Goal: Navigation & Orientation: Find specific page/section

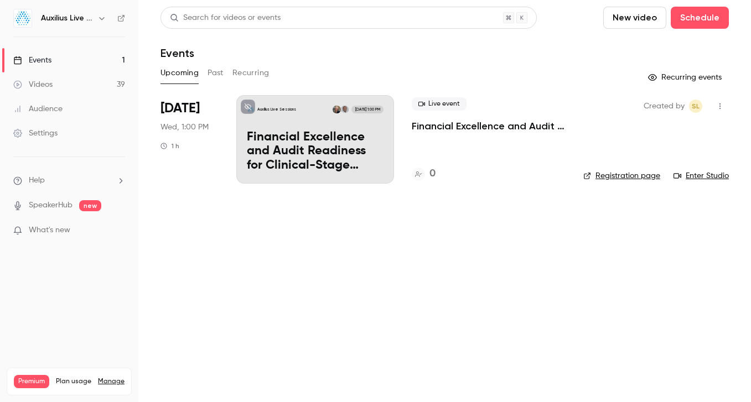
click at [96, 19] on button "button" at bounding box center [101, 18] width 13 height 13
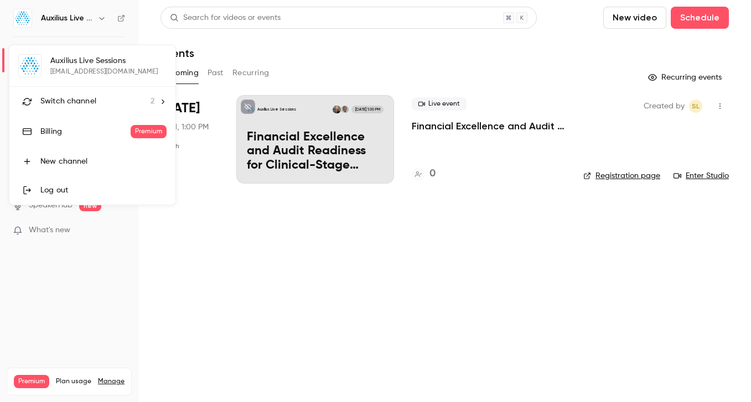
click at [93, 97] on span "Switch channel" at bounding box center [68, 102] width 56 height 12
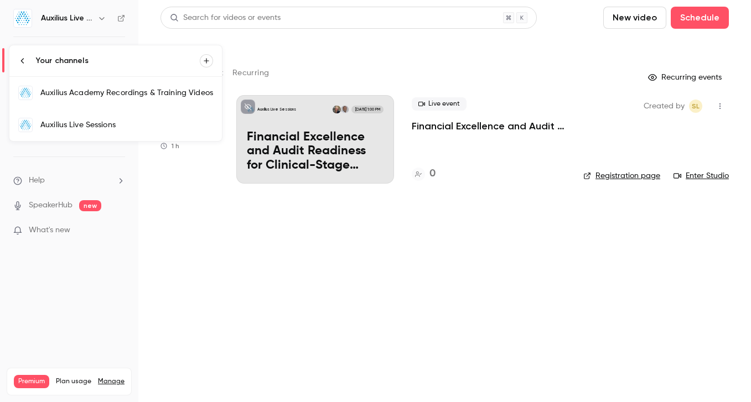
click at [95, 93] on div "Auxilius Academy Recordings & Training Videos" at bounding box center [126, 92] width 173 height 11
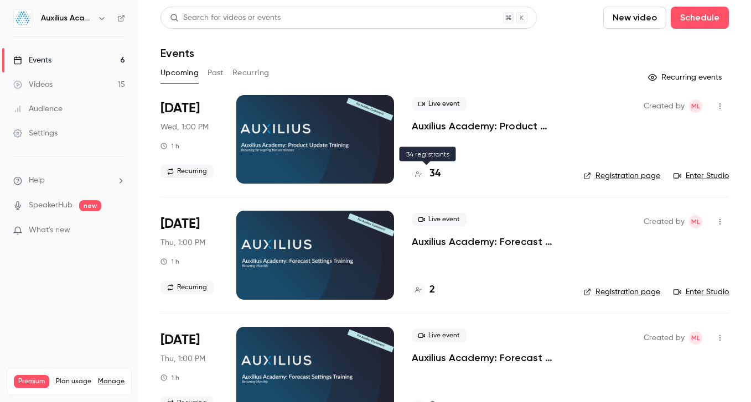
click at [438, 180] on h4 "34" at bounding box center [434, 173] width 11 height 15
